Goal: Transaction & Acquisition: Purchase product/service

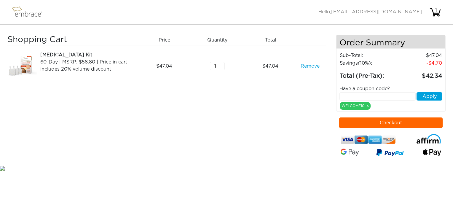
click at [416, 125] on button "Checkout" at bounding box center [391, 122] width 104 height 11
click at [392, 120] on button "Checkout" at bounding box center [391, 122] width 104 height 11
click at [274, 163] on div "Shopping Cart Price Quantity Qty Total Liposuction Kit 60-Day | MSRP: $58.80 | …" at bounding box center [171, 99] width 328 height 129
click at [303, 65] on link "Remove" at bounding box center [309, 65] width 19 height 7
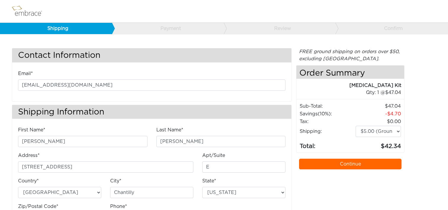
select select "VA"
click at [312, 187] on div "FREE ground shipping on orders over $50, excluding Australia. Any applicable im…" at bounding box center [350, 141] width 108 height 186
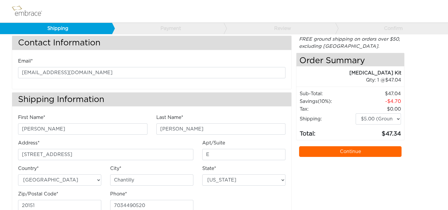
scroll to position [31, 0]
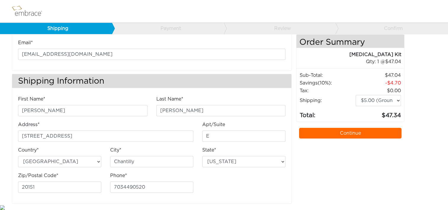
click at [364, 131] on link "Continue" at bounding box center [350, 133] width 102 height 11
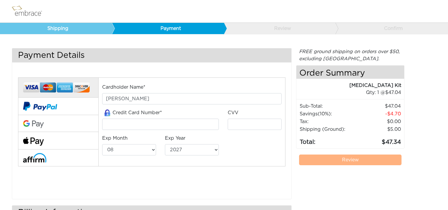
select select "8"
select select "2027"
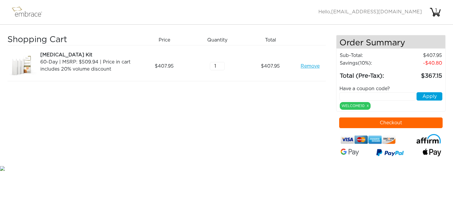
click at [347, 95] on input "text" at bounding box center [377, 96] width 76 height 8
paste input "EXTRACREDIT"
type input "EXTRACREDIT"
click at [429, 97] on button "Apply" at bounding box center [429, 96] width 26 height 8
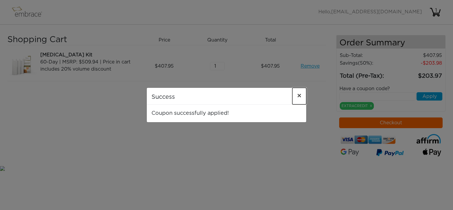
click at [299, 95] on span "×" at bounding box center [299, 95] width 4 height 7
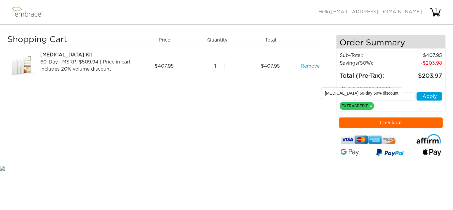
drag, startPoint x: 371, startPoint y: 105, endPoint x: 352, endPoint y: 103, distance: 18.5
click at [371, 105] on link "x" at bounding box center [371, 105] width 2 height 5
click at [370, 105] on link "x" at bounding box center [371, 105] width 2 height 5
click at [275, 104] on div "Shopping Cart Price Quantity Qty Total Tummy Tuck Kit 60-Day | MSRP: $509.94 | …" at bounding box center [171, 99] width 328 height 129
click at [371, 105] on link "x" at bounding box center [371, 105] width 2 height 5
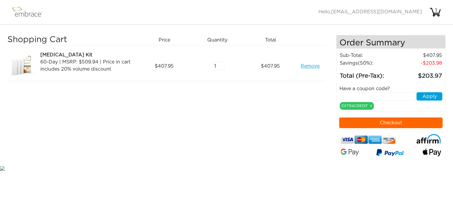
click at [302, 67] on link "Remove" at bounding box center [309, 65] width 19 height 7
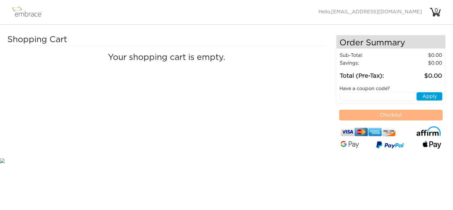
drag, startPoint x: 17, startPoint y: 12, endPoint x: 44, endPoint y: 21, distance: 28.3
click at [17, 12] on img at bounding box center [29, 12] width 39 height 15
click at [25, 13] on img at bounding box center [29, 12] width 39 height 15
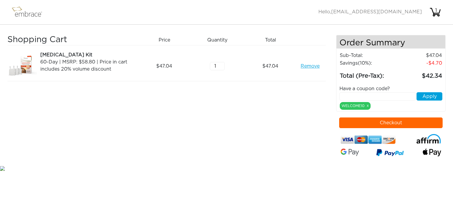
click at [355, 94] on input "text" at bounding box center [377, 96] width 76 height 8
paste input "EXTRACREDIT"
type input "EXTRACREDIT"
click at [421, 94] on button "Apply" at bounding box center [429, 96] width 26 height 8
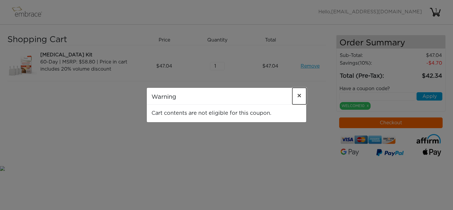
click at [301, 96] on span "×" at bounding box center [299, 95] width 4 height 7
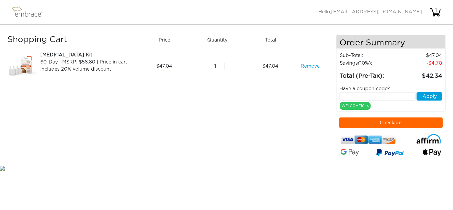
click at [281, 110] on div "Shopping Cart Price Quantity Qty Total [MEDICAL_DATA] Kit 60-Day | MSRP: $58.80…" at bounding box center [171, 99] width 328 height 129
click at [314, 66] on link "Remove" at bounding box center [309, 65] width 19 height 7
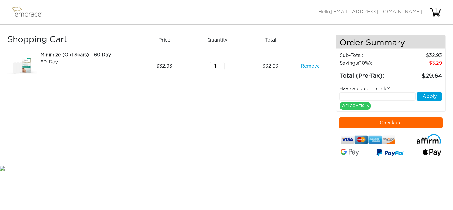
click at [377, 95] on input "text" at bounding box center [377, 96] width 76 height 8
paste input "EXTRACREDIT"
type input "EXTRACREDIT"
click at [435, 96] on button "Apply" at bounding box center [429, 96] width 26 height 8
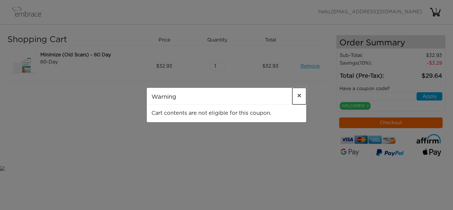
click at [299, 94] on span "×" at bounding box center [299, 95] width 4 height 7
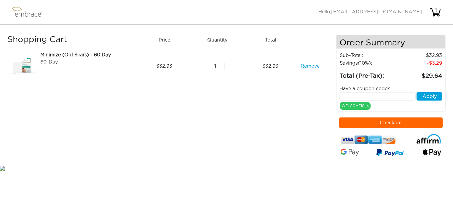
click at [308, 66] on link "Remove" at bounding box center [309, 65] width 19 height 7
click at [353, 94] on input "text" at bounding box center [377, 96] width 76 height 8
paste input "EXTRACREDIT"
type input "EXTRACREDIT"
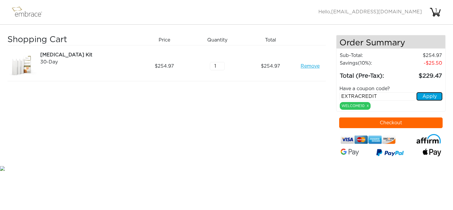
click at [425, 97] on button "Apply" at bounding box center [429, 96] width 26 height 8
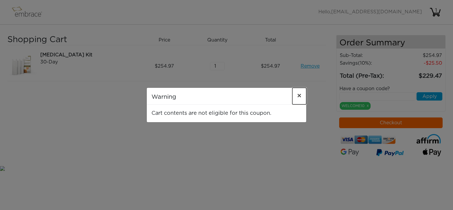
click at [299, 95] on span "×" at bounding box center [299, 95] width 4 height 7
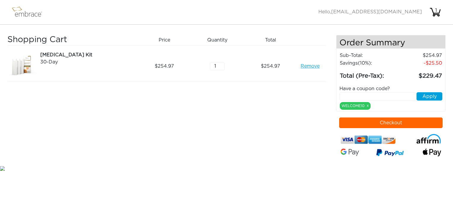
click at [313, 65] on link "Remove" at bounding box center [309, 65] width 19 height 7
click at [348, 96] on input "text" at bounding box center [377, 96] width 76 height 8
paste input "EXTRACREDIT"
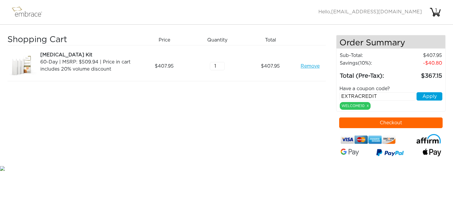
type input "EXTRACREDIT"
click at [435, 98] on button "Apply" at bounding box center [429, 96] width 26 height 8
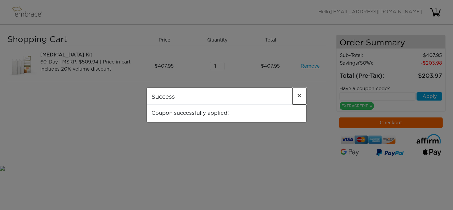
click at [298, 96] on span "×" at bounding box center [299, 95] width 4 height 7
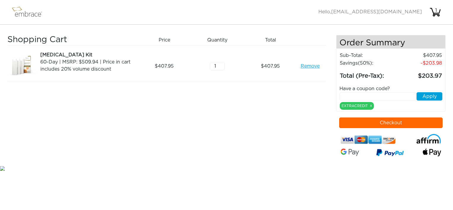
drag, startPoint x: 189, startPoint y: 155, endPoint x: 195, endPoint y: 150, distance: 8.2
click at [189, 155] on div "Shopping Cart Price Quantity Qty Total [MEDICAL_DATA] Kit 60-Day | MSRP: $509.9…" at bounding box center [171, 99] width 328 height 129
click at [314, 66] on link "Remove" at bounding box center [309, 65] width 19 height 7
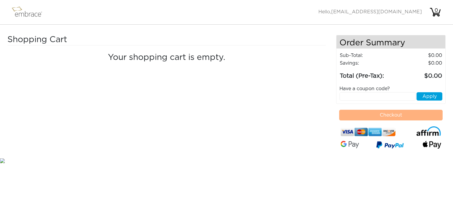
click at [25, 13] on img at bounding box center [29, 12] width 39 height 15
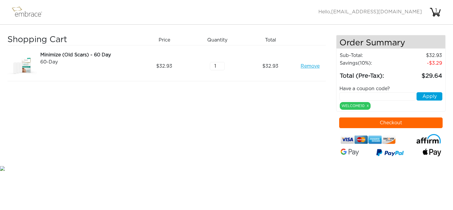
click at [363, 94] on input "text" at bounding box center [377, 96] width 76 height 8
type input "15OFFCART"
click at [436, 95] on button "Apply" at bounding box center [429, 96] width 26 height 8
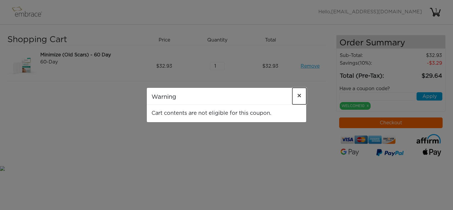
click at [299, 93] on span "×" at bounding box center [299, 95] width 4 height 7
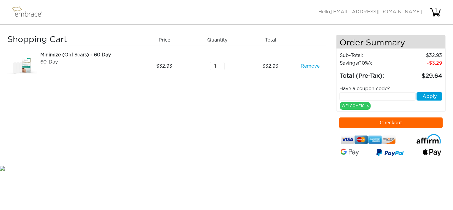
drag, startPoint x: 270, startPoint y: 184, endPoint x: 264, endPoint y: 157, distance: 27.8
click at [270, 171] on html "Activate Coupons Hello, kanderson@diligenthealthsolutions.com 1 Shopping Cart P…" at bounding box center [226, 85] width 453 height 171
click at [313, 70] on div "Remove" at bounding box center [312, 66] width 26 height 30
click at [310, 65] on link "Remove" at bounding box center [309, 65] width 19 height 7
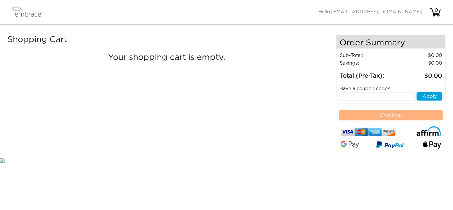
click at [22, 9] on img at bounding box center [29, 12] width 39 height 15
click at [23, 11] on img at bounding box center [29, 12] width 39 height 15
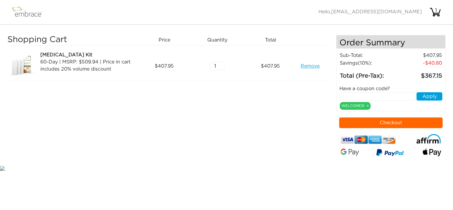
click at [355, 121] on button "Checkout" at bounding box center [391, 122] width 104 height 11
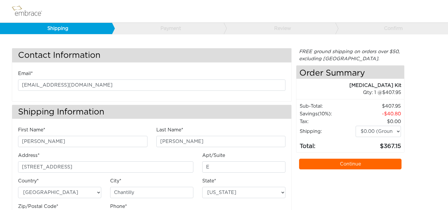
select select "VA"
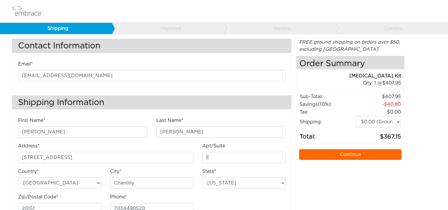
scroll to position [31, 0]
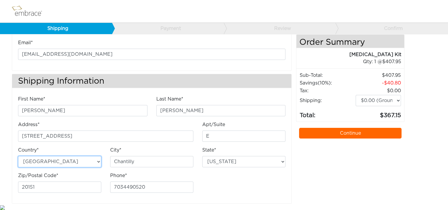
click at [99, 161] on select "[GEOGRAPHIC_DATA] [GEOGRAPHIC_DATA]" at bounding box center [59, 161] width 83 height 11
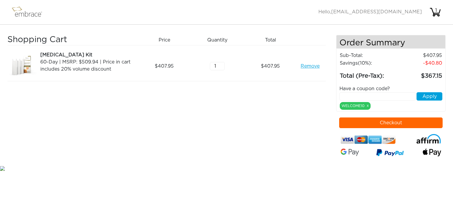
click at [308, 67] on link "Remove" at bounding box center [309, 65] width 19 height 7
click at [396, 121] on button "Checkout" at bounding box center [391, 122] width 104 height 11
click at [302, 64] on link "Remove" at bounding box center [309, 65] width 19 height 7
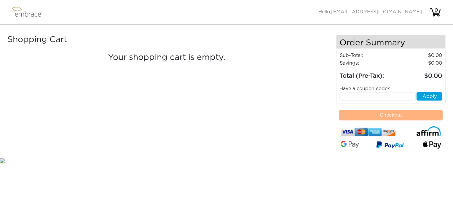
click at [20, 15] on img at bounding box center [29, 12] width 39 height 15
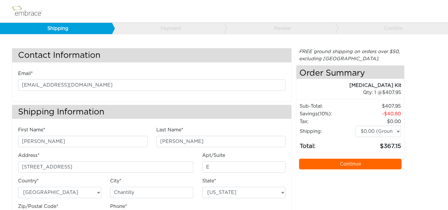
select select "VA"
click at [369, 162] on link "Continue" at bounding box center [350, 163] width 102 height 11
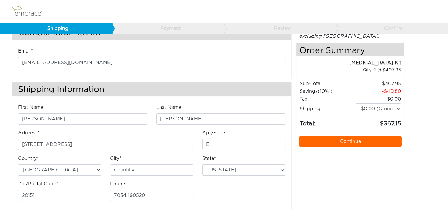
scroll to position [31, 0]
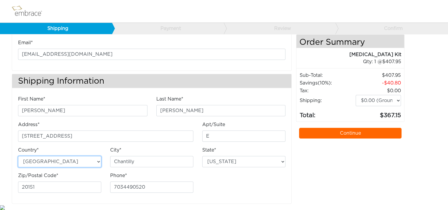
click at [99, 161] on select "[GEOGRAPHIC_DATA] [GEOGRAPHIC_DATA]" at bounding box center [59, 161] width 83 height 11
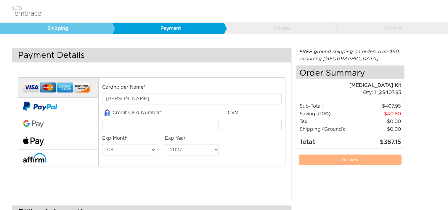
select select "8"
select select "2027"
